Goal: Communication & Community: Participate in discussion

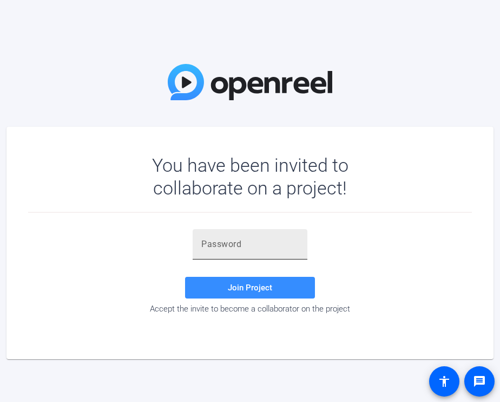
click at [273, 246] on input "text" at bounding box center [249, 244] width 97 height 13
paste input "H}NRH!"
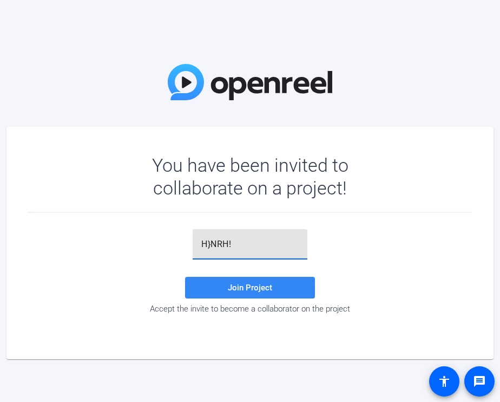
type input "H}NRH!"
click at [260, 289] on span "Join Project" at bounding box center [250, 288] width 44 height 10
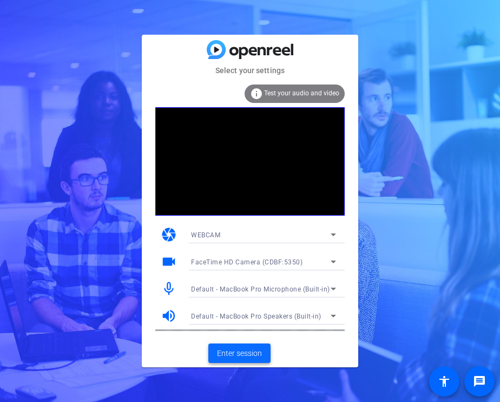
click at [242, 356] on span "Enter session" at bounding box center [239, 353] width 45 height 11
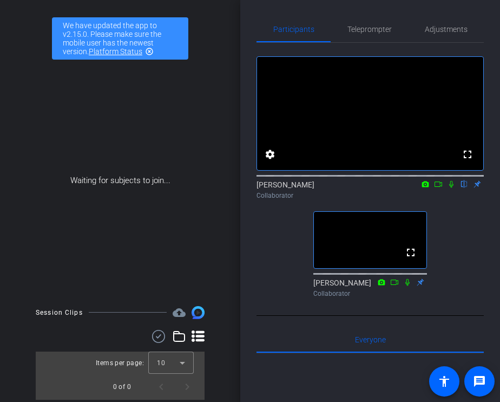
click at [452, 188] on icon at bounding box center [451, 184] width 9 height 8
click at [452, 188] on icon at bounding box center [452, 184] width 6 height 7
click at [452, 188] on icon at bounding box center [451, 184] width 9 height 8
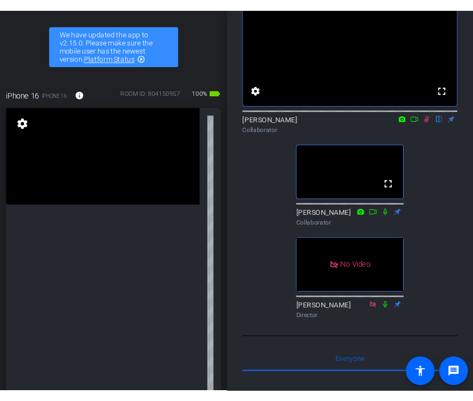
scroll to position [69, 0]
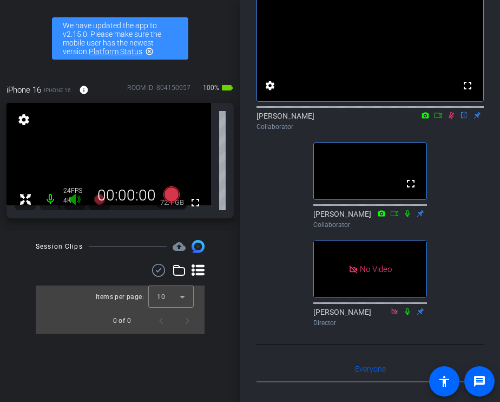
click at [453, 119] on icon at bounding box center [451, 116] width 9 height 8
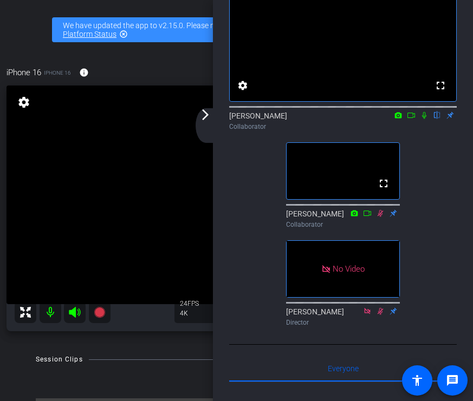
click at [413, 118] on icon at bounding box center [411, 115] width 8 height 5
click at [207, 126] on div "arrow_back_ios_new arrow_forward_ios" at bounding box center [207, 125] width 23 height 35
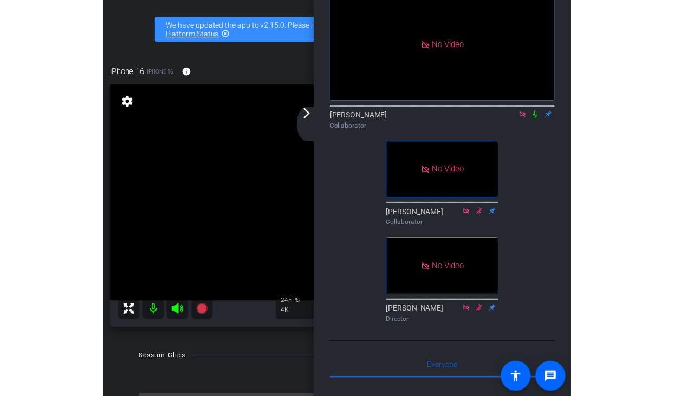
scroll to position [0, 0]
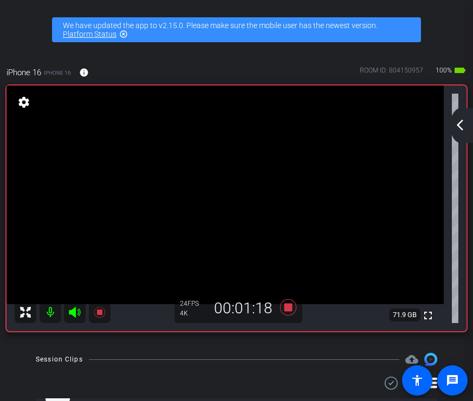
click at [459, 123] on mat-icon "arrow_back_ios_new" at bounding box center [459, 125] width 13 height 13
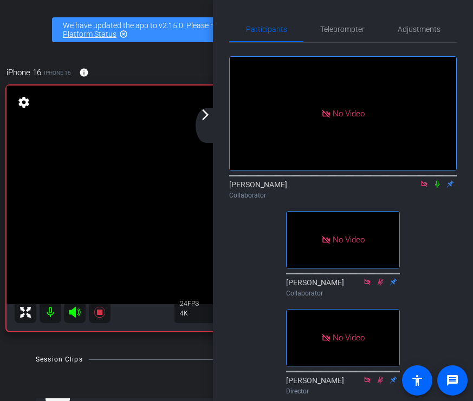
click at [437, 188] on icon at bounding box center [437, 184] width 9 height 8
click at [435, 188] on icon at bounding box center [437, 184] width 9 height 8
click at [434, 188] on icon at bounding box center [437, 184] width 9 height 8
click at [437, 188] on icon at bounding box center [437, 184] width 6 height 7
click at [440, 188] on icon at bounding box center [437, 184] width 9 height 8
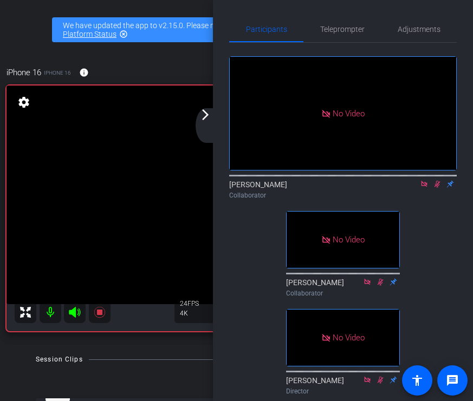
click at [433, 188] on icon at bounding box center [437, 184] width 9 height 8
click at [205, 122] on div "arrow_back_ios_new arrow_forward_ios" at bounding box center [207, 125] width 23 height 35
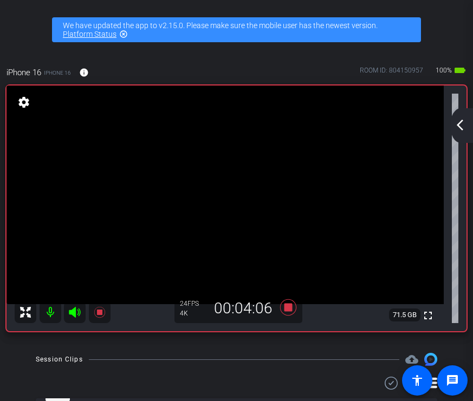
click at [465, 130] on mat-icon "arrow_back_ios_new" at bounding box center [459, 125] width 13 height 13
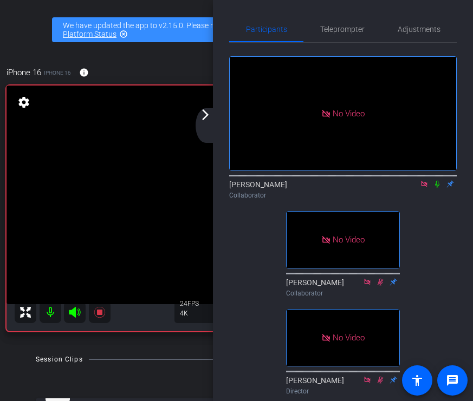
click at [438, 188] on icon at bounding box center [437, 184] width 9 height 8
click at [438, 188] on icon at bounding box center [437, 184] width 6 height 7
click at [437, 188] on icon at bounding box center [437, 184] width 9 height 8
click at [439, 188] on icon at bounding box center [437, 184] width 4 height 7
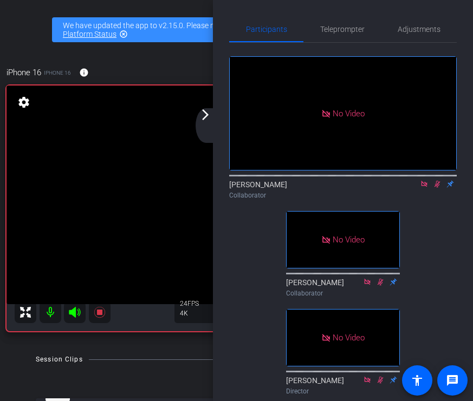
click at [440, 188] on icon at bounding box center [437, 184] width 9 height 8
click at [439, 188] on icon at bounding box center [437, 184] width 4 height 7
click at [437, 188] on icon at bounding box center [437, 184] width 6 height 7
click at [436, 188] on icon at bounding box center [437, 184] width 9 height 8
drag, startPoint x: 435, startPoint y: 199, endPoint x: 445, endPoint y: 239, distance: 41.1
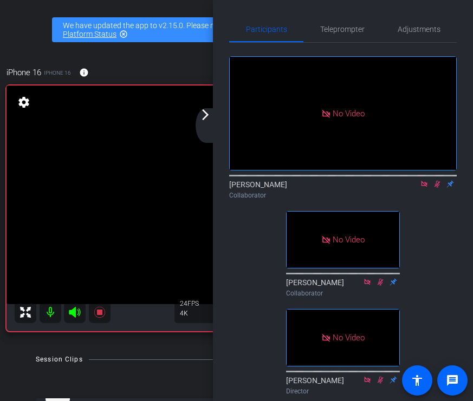
click at [445, 239] on div "No Video [PERSON_NAME] Collaborator No Video [PERSON_NAME] Collaborator No Vide…" at bounding box center [342, 221] width 227 height 357
click at [434, 188] on icon at bounding box center [437, 184] width 9 height 8
click at [437, 188] on icon at bounding box center [437, 184] width 9 height 8
click at [438, 188] on icon at bounding box center [437, 184] width 6 height 7
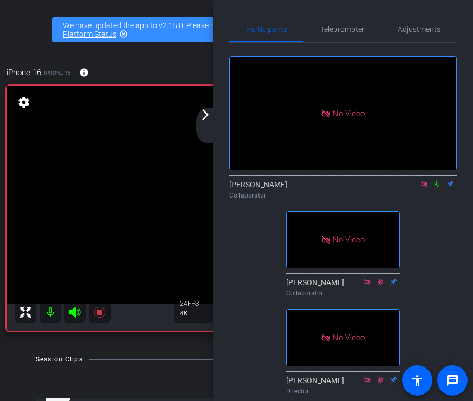
click at [439, 188] on icon at bounding box center [437, 184] width 9 height 8
click at [438, 188] on icon at bounding box center [437, 184] width 9 height 8
click at [208, 116] on mat-icon "arrow_forward_ios" at bounding box center [205, 114] width 13 height 13
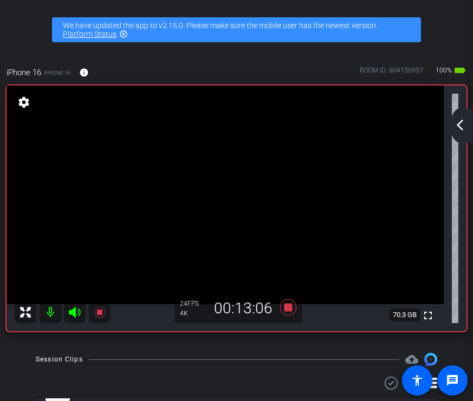
click at [457, 120] on mat-icon "arrow_back_ios_new" at bounding box center [459, 125] width 13 height 13
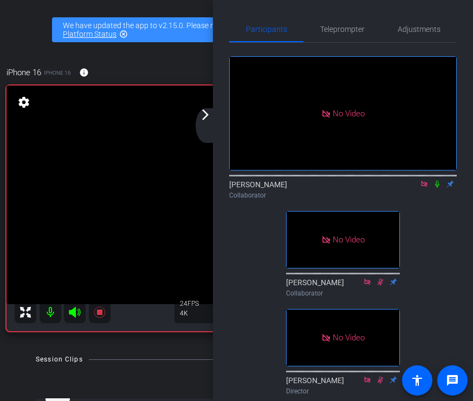
click at [435, 188] on icon at bounding box center [437, 184] width 9 height 8
click at [436, 188] on icon at bounding box center [437, 184] width 9 height 8
click at [206, 117] on mat-icon "arrow_forward_ios" at bounding box center [205, 114] width 13 height 13
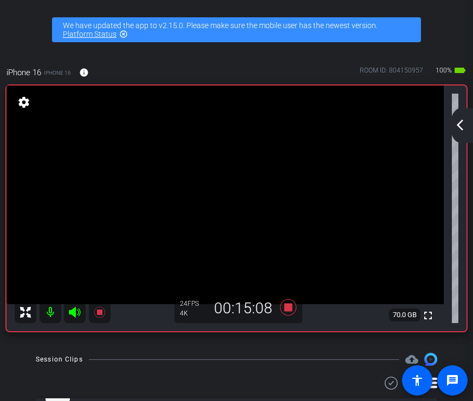
click at [460, 123] on mat-icon "arrow_back_ios_new" at bounding box center [459, 125] width 13 height 13
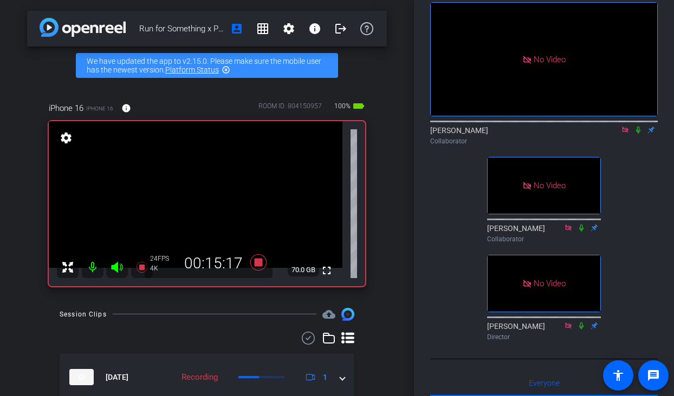
scroll to position [48, 0]
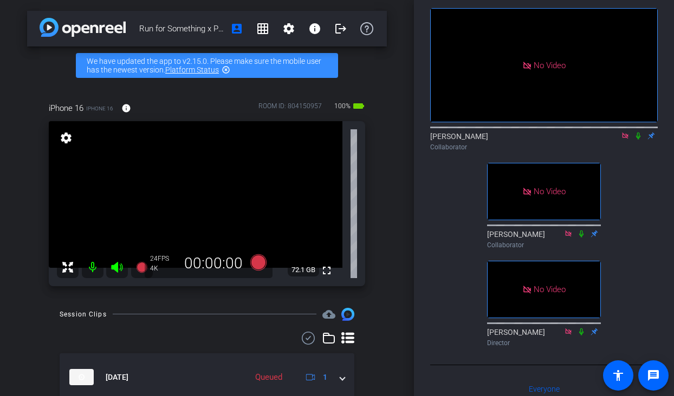
click at [500, 140] on icon at bounding box center [625, 136] width 9 height 8
